Goal: Transaction & Acquisition: Complete application form

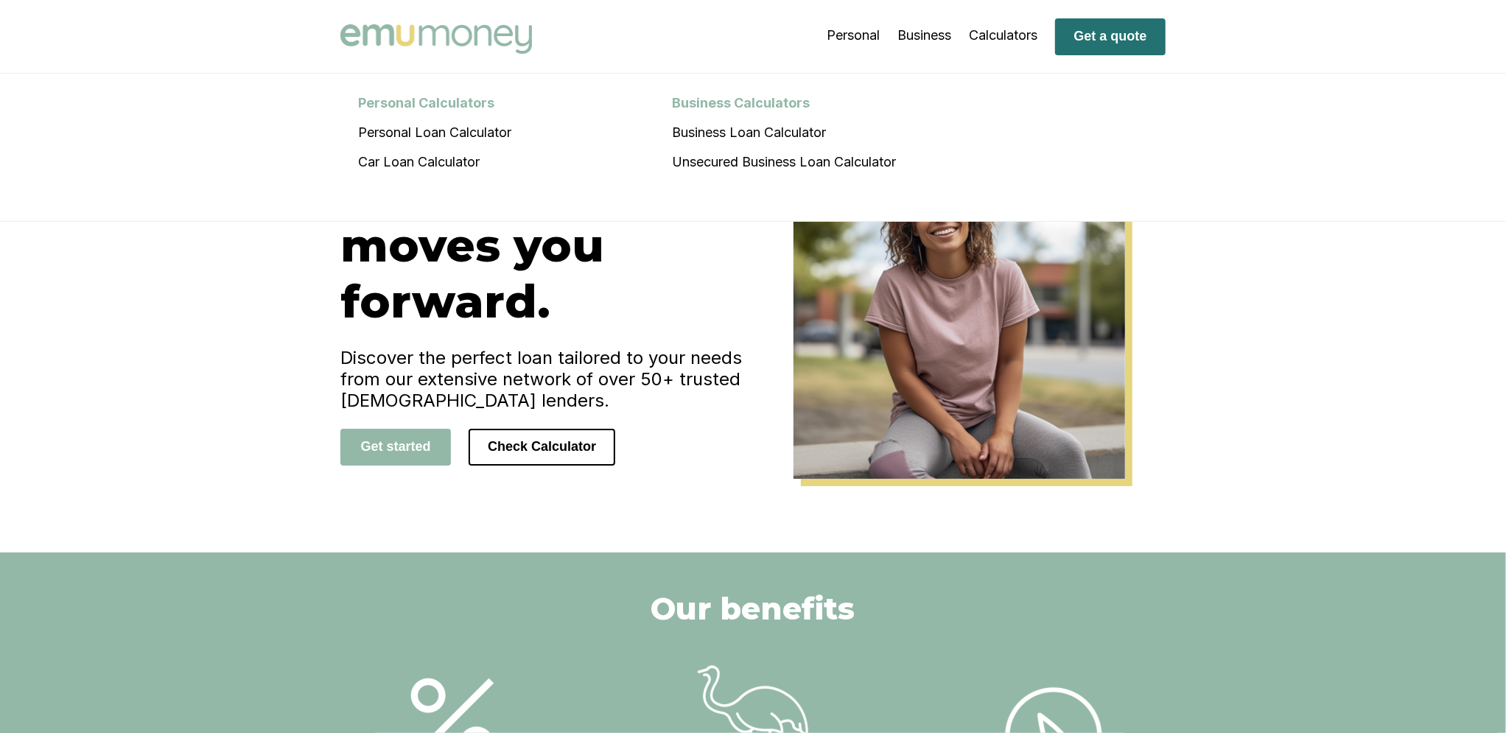
click at [1105, 48] on button "Get a quote" at bounding box center [1110, 36] width 110 height 37
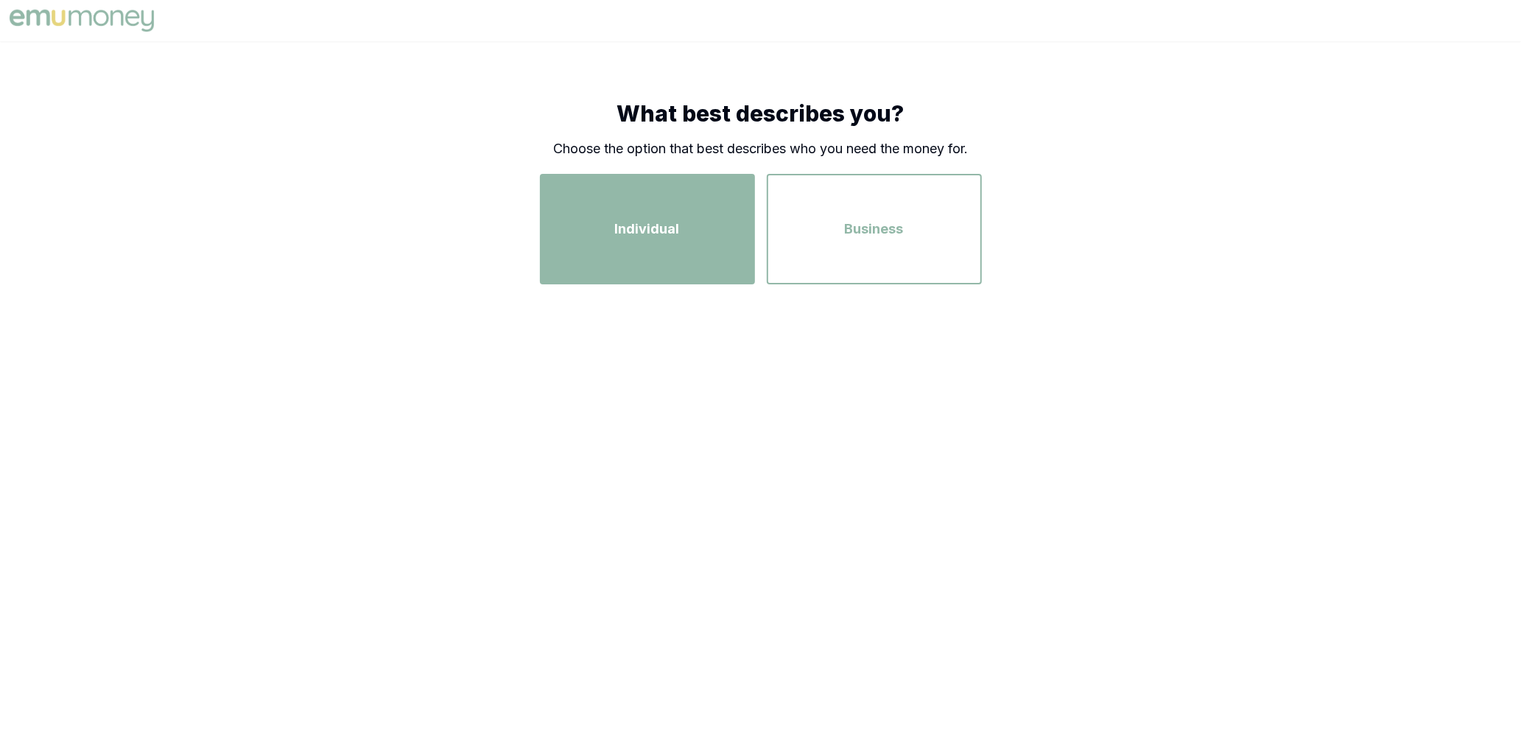
click at [709, 256] on div "Individual" at bounding box center [647, 229] width 189 height 84
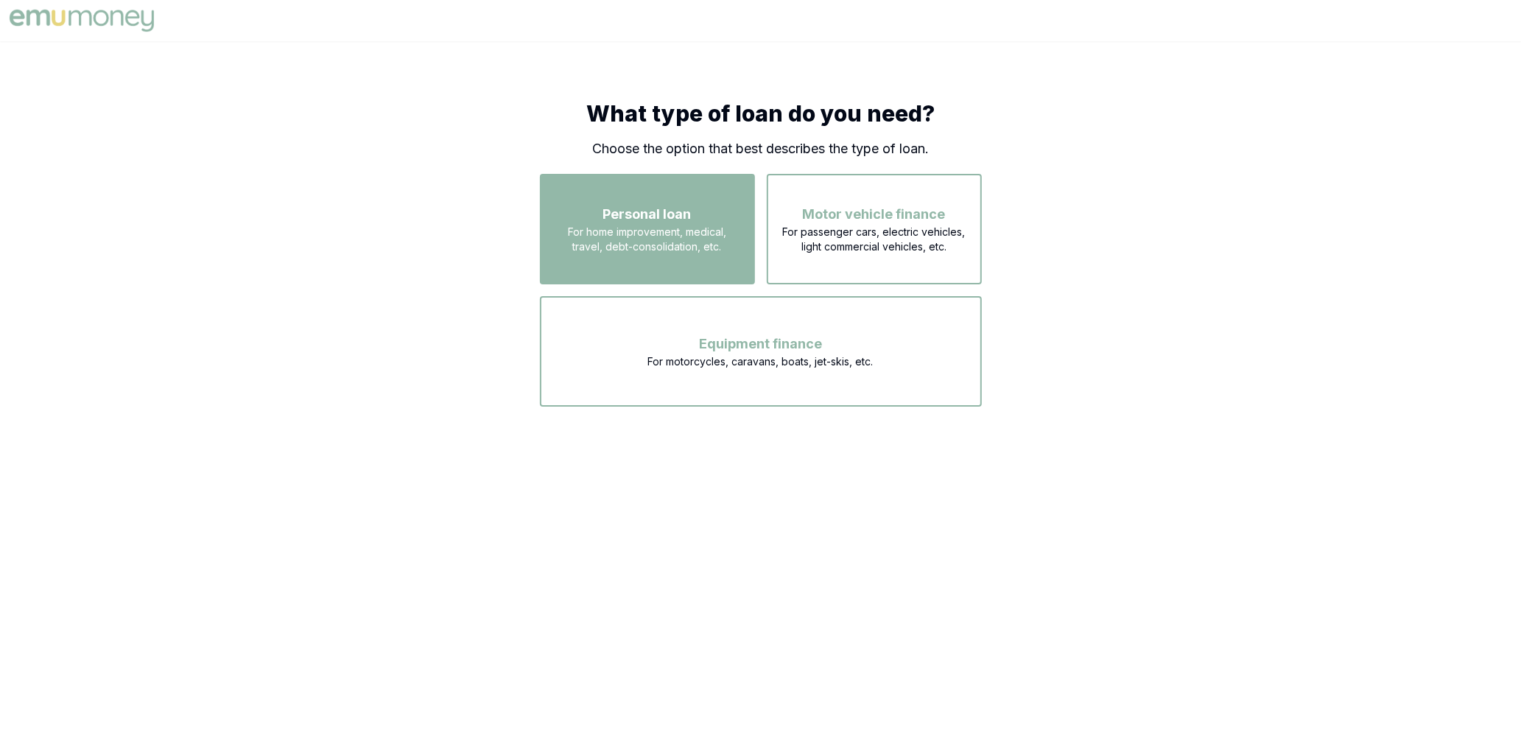
click at [682, 257] on div "Personal loan For home improvement, medical, travel, debt-consolidation, etc." at bounding box center [647, 229] width 189 height 84
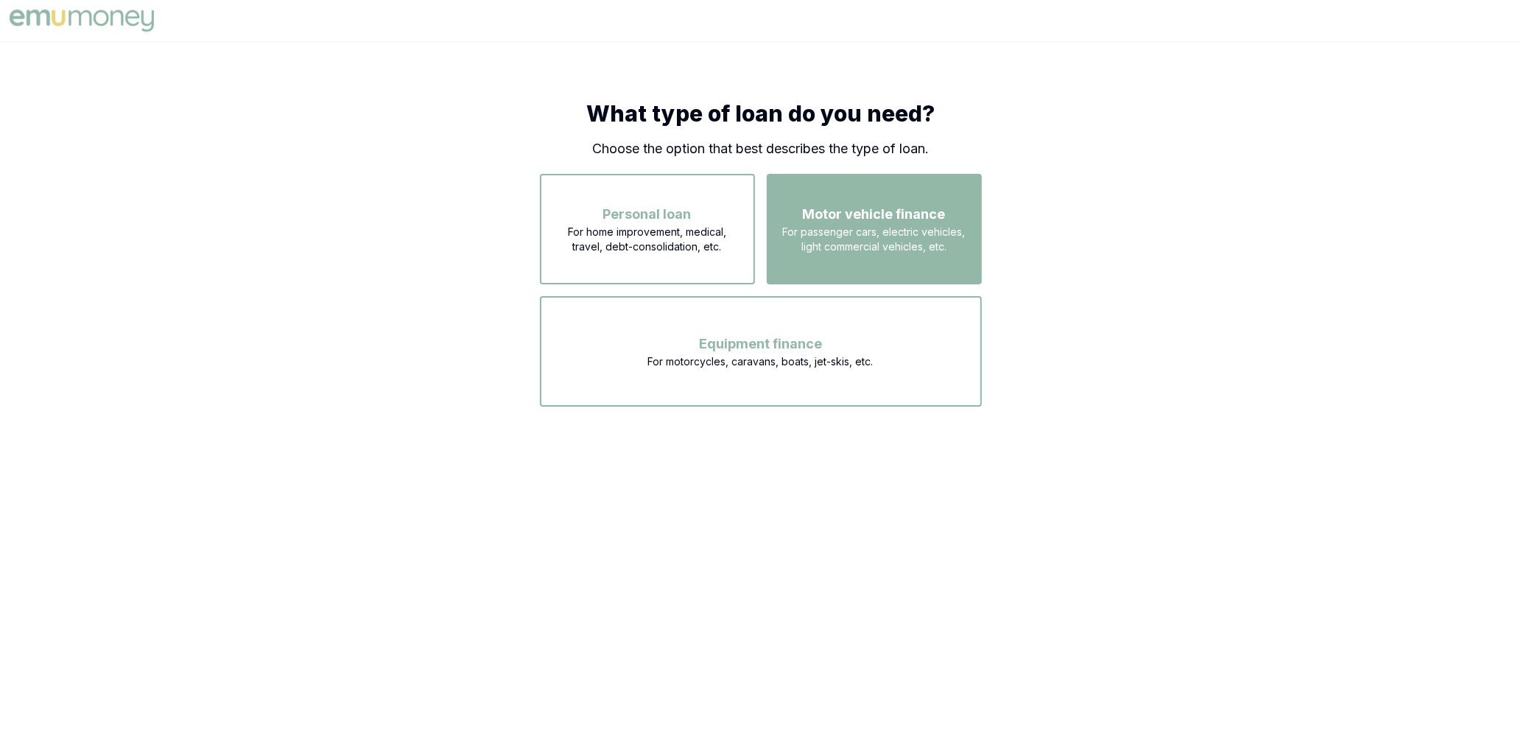
click at [858, 259] on div "Motor vehicle finance For passenger cars, electric vehicles, light commercial v…" at bounding box center [874, 229] width 189 height 84
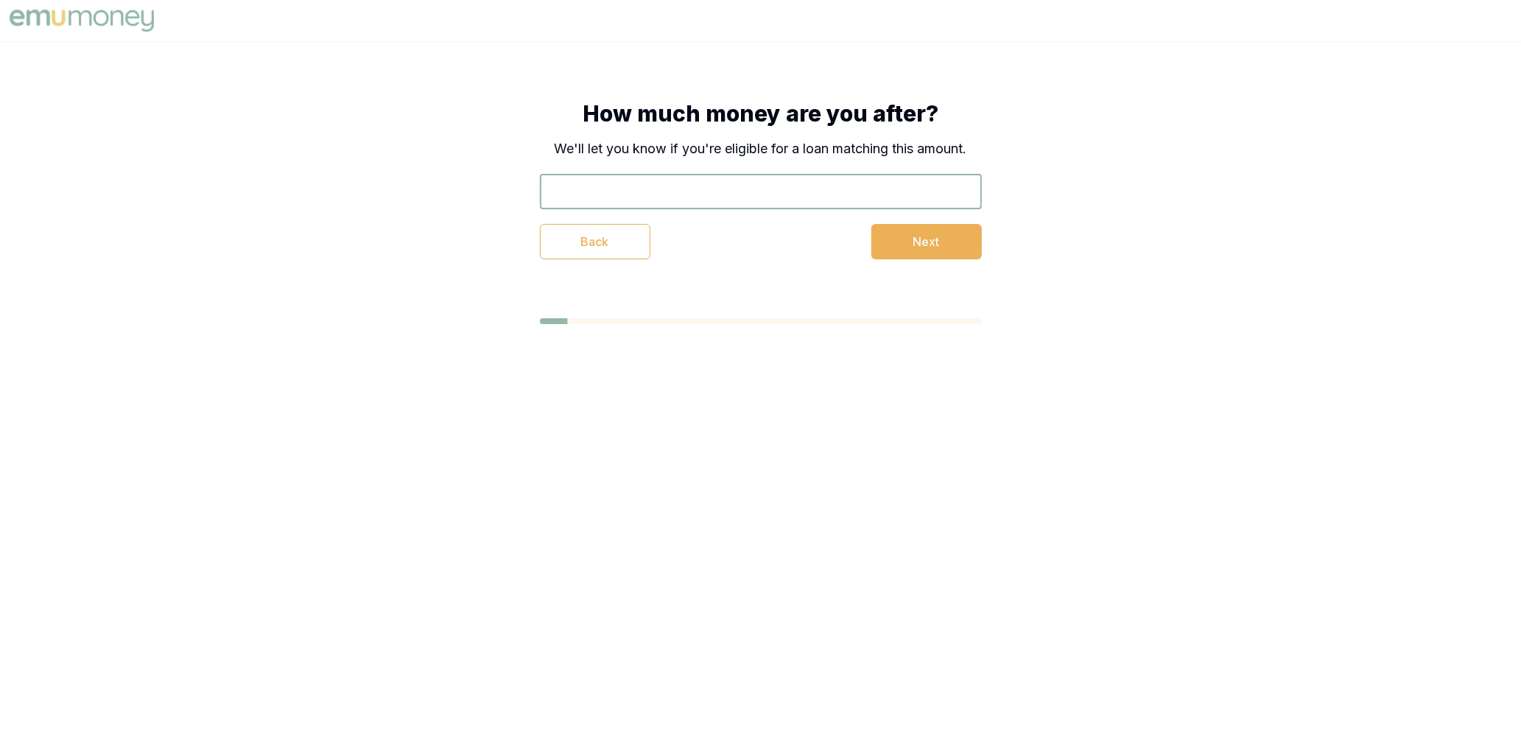
click at [764, 172] on div "How much money are you after? We'll let you know if you're eligible for a loan …" at bounding box center [761, 179] width 442 height 159
click at [767, 183] on input "text" at bounding box center [761, 191] width 442 height 35
type input "$60,000"
click at [905, 256] on button "Next" at bounding box center [926, 241] width 110 height 35
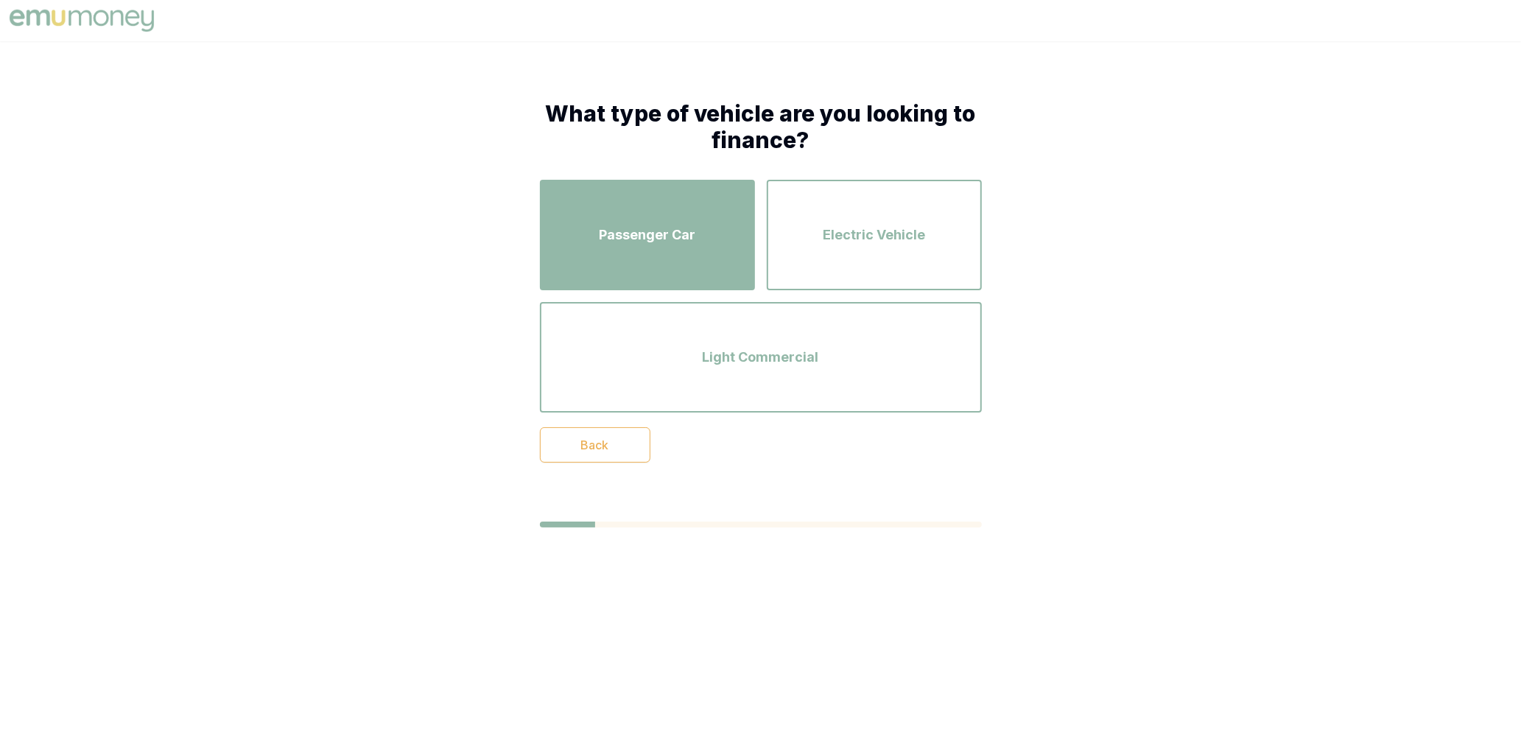
click at [650, 235] on span "Passenger Car" at bounding box center [647, 235] width 96 height 21
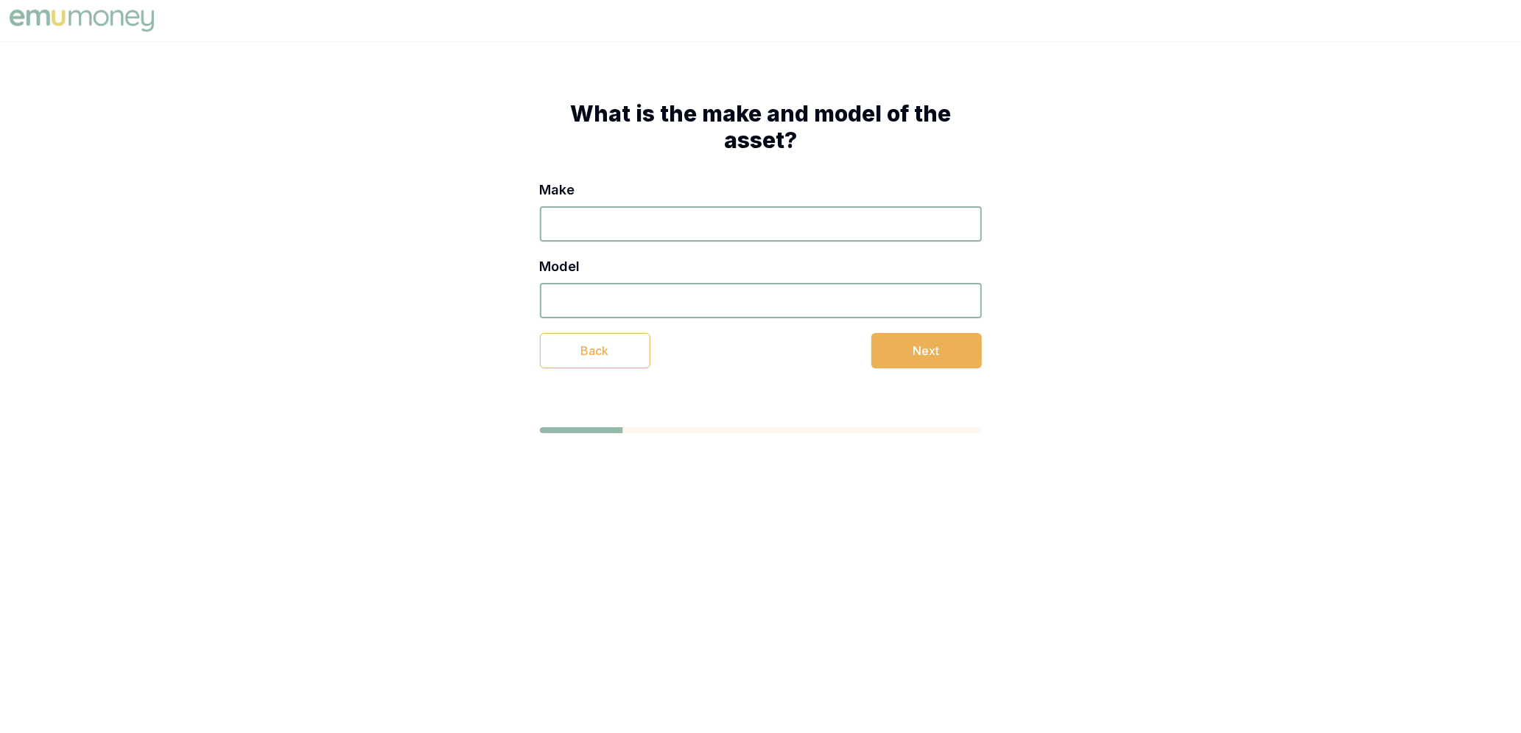
click at [691, 231] on input "Make" at bounding box center [761, 223] width 442 height 35
